Goal: Task Accomplishment & Management: Manage account settings

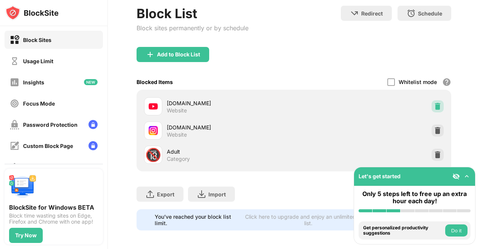
click at [437, 109] on img at bounding box center [438, 107] width 8 height 8
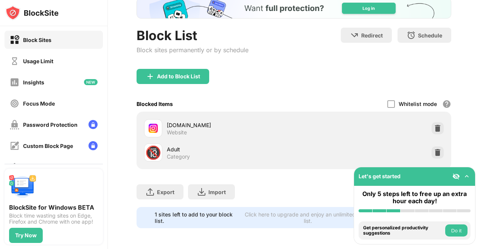
click at [437, 109] on div "Whitelist mode Block all websites except for those in your whitelist. Whitelist…" at bounding box center [420, 104] width 64 height 16
click at [438, 126] on img at bounding box center [438, 129] width 8 height 8
